Goal: Transaction & Acquisition: Purchase product/service

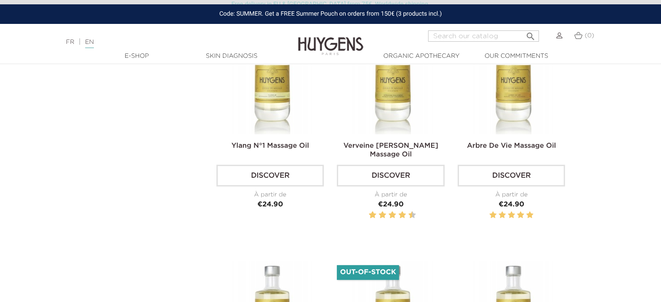
scroll to position [304, 0]
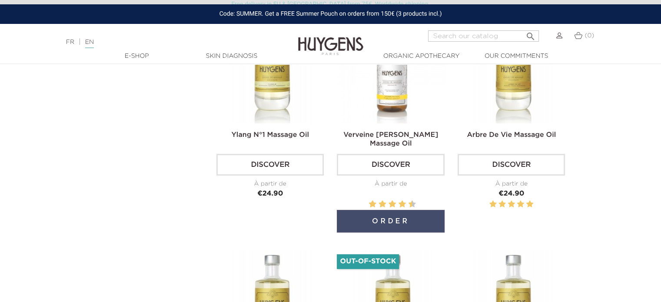
click at [400, 224] on button "Order" at bounding box center [390, 221] width 107 height 23
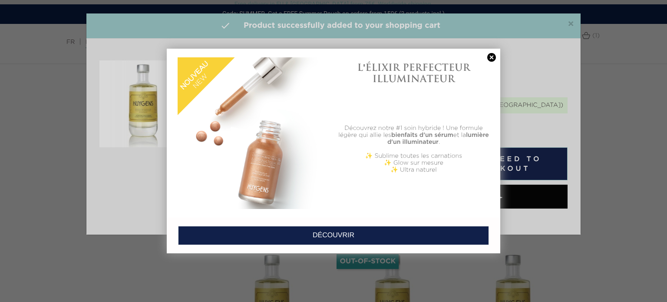
click at [610, 165] on div at bounding box center [333, 151] width 667 height 302
click at [490, 56] on link at bounding box center [492, 57] width 12 height 9
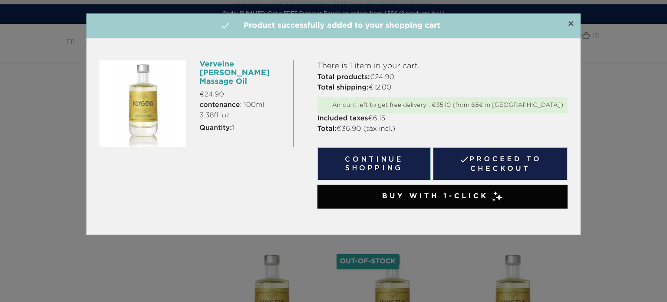
click at [572, 24] on span "×" at bounding box center [571, 24] width 7 height 10
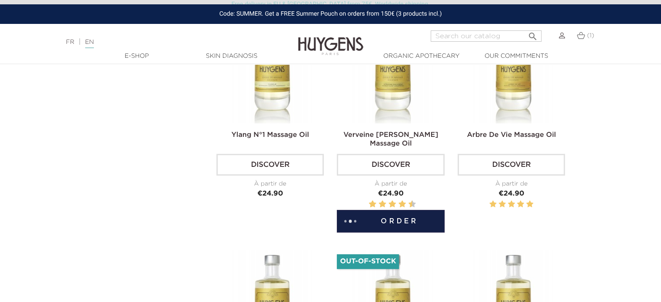
click at [322, 44] on img at bounding box center [330, 39] width 65 height 33
